Goal: Check status: Check status

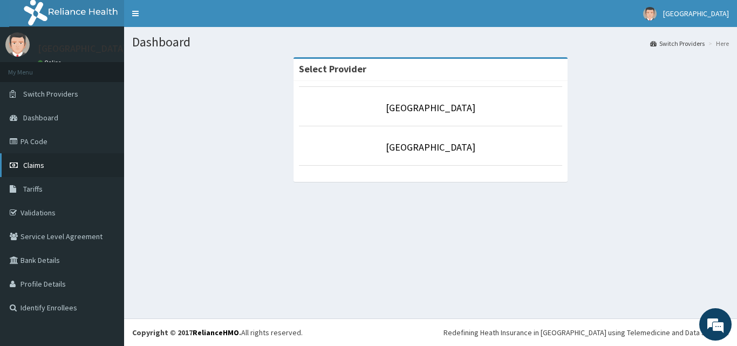
click at [25, 155] on link "Claims" at bounding box center [62, 165] width 124 height 24
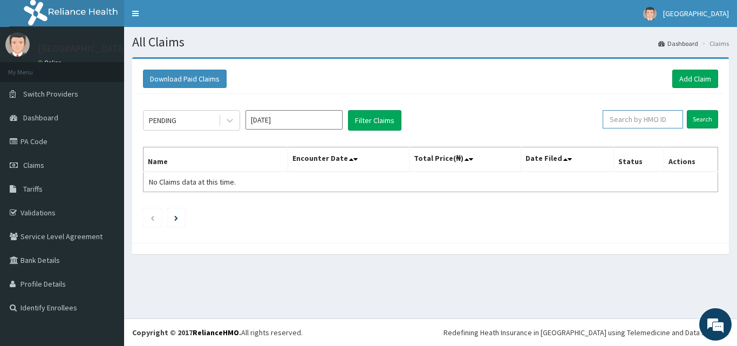
click at [633, 112] on input "text" at bounding box center [643, 119] width 80 height 18
paste input "ORM/10033/A"
click at [687, 110] on input "Search" at bounding box center [702, 119] width 31 height 18
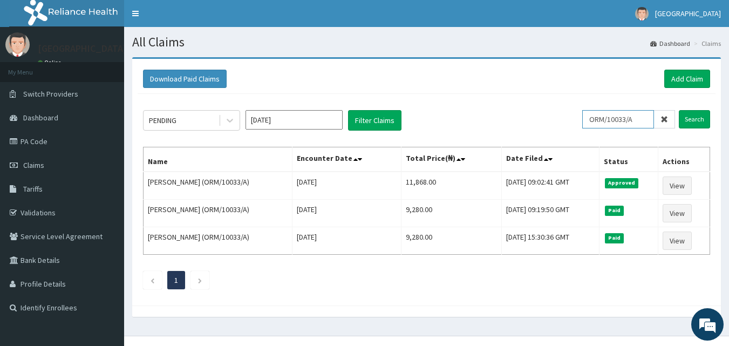
click at [631, 126] on input "ORM/10033/A" at bounding box center [618, 119] width 72 height 18
paste input "SUG/10002"
click at [679, 110] on input "Search" at bounding box center [694, 119] width 31 height 18
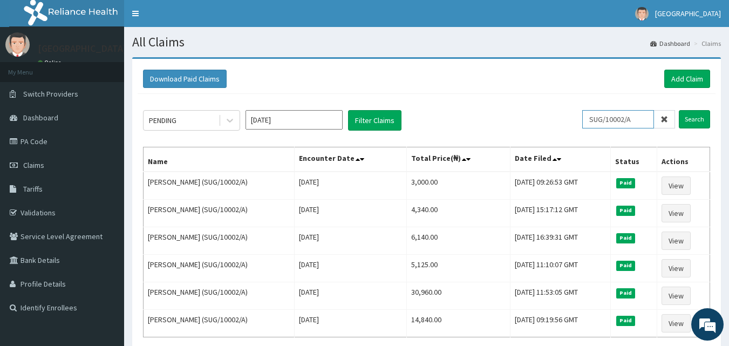
click at [621, 114] on input "SUG/10002/A" at bounding box center [618, 119] width 72 height 18
paste input "GSV/10991"
type input "GSV/10991/A"
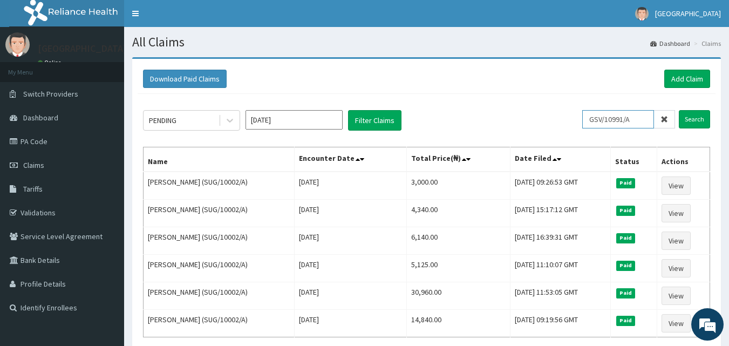
click at [679, 110] on input "Search" at bounding box center [694, 119] width 31 height 18
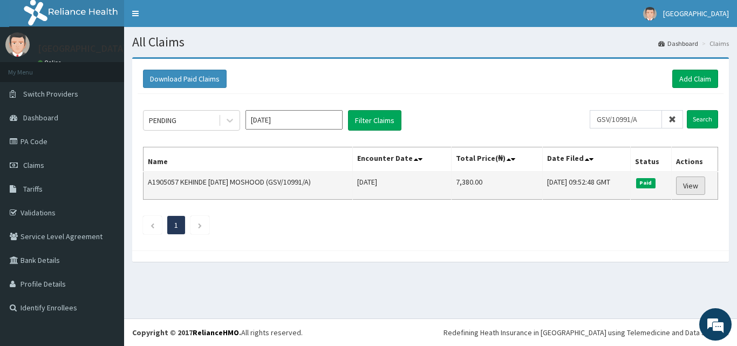
click at [688, 182] on link "View" at bounding box center [690, 185] width 29 height 18
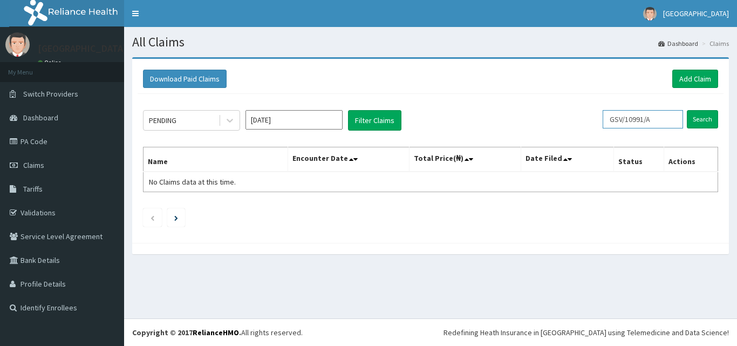
click at [647, 124] on input "GSV/10991/A" at bounding box center [643, 119] width 80 height 18
paste input "JSS/10186"
type input "JSS/10186/A"
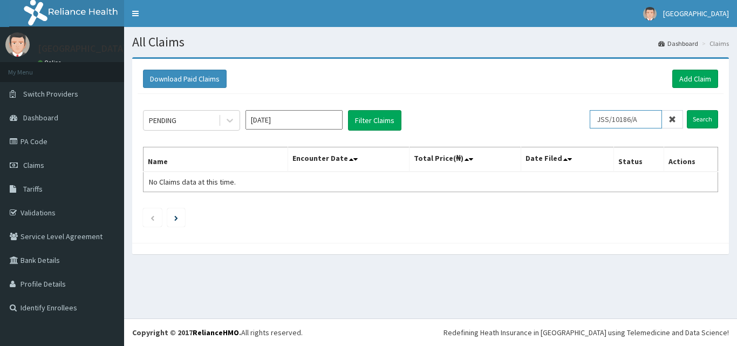
click at [687, 110] on input "Search" at bounding box center [702, 119] width 31 height 18
